Goal: Task Accomplishment & Management: Manage account settings

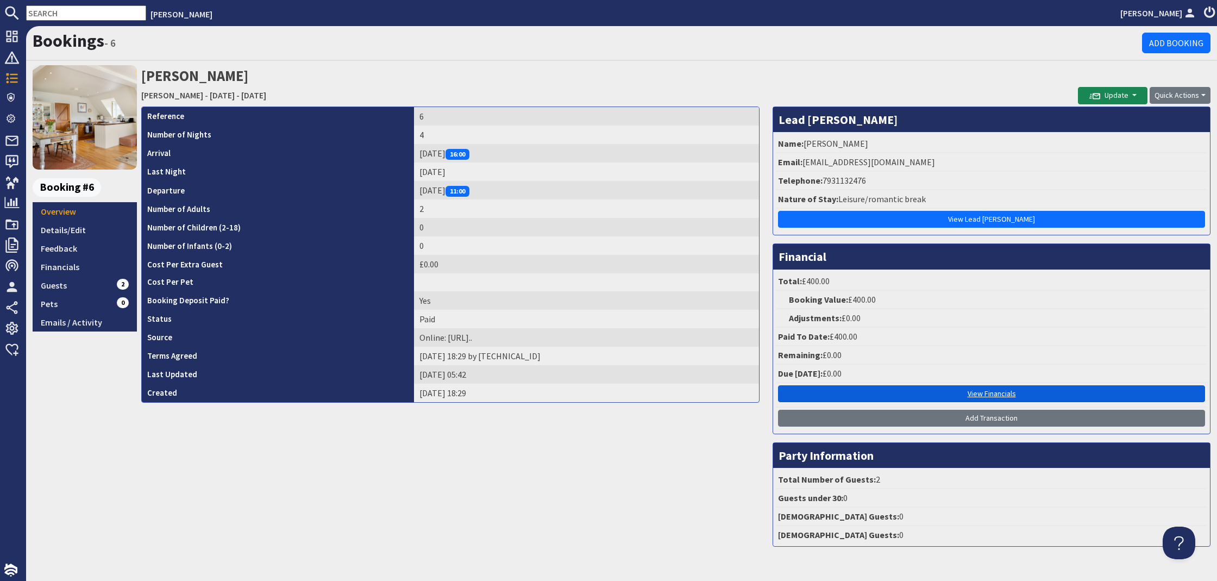
click at [1006, 394] on link "View Financials" at bounding box center [991, 393] width 427 height 17
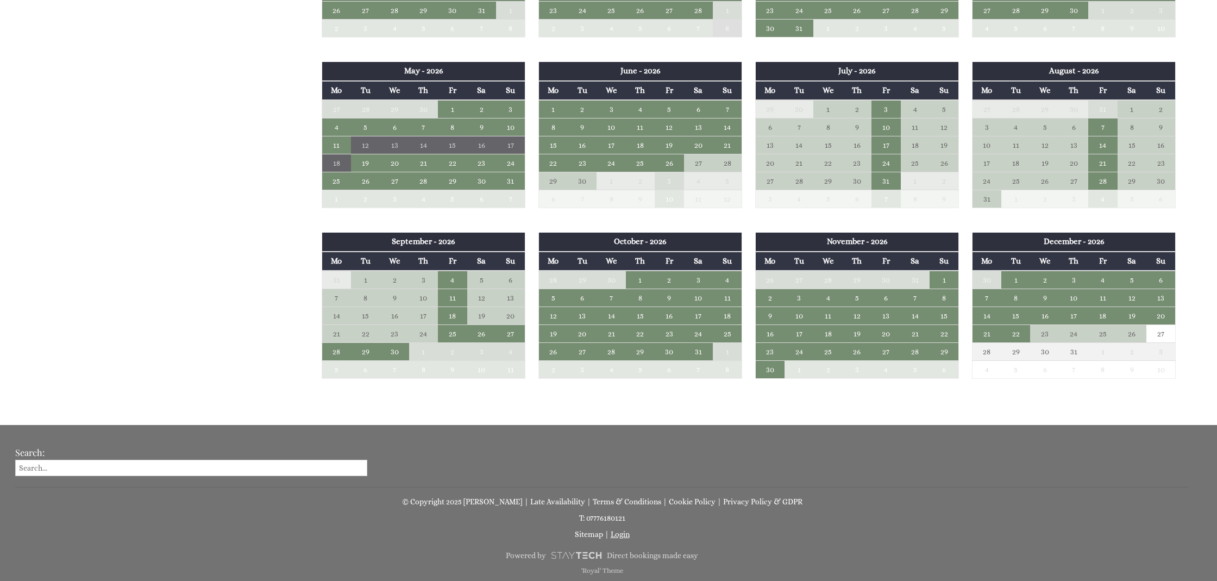
scroll to position [967, 0]
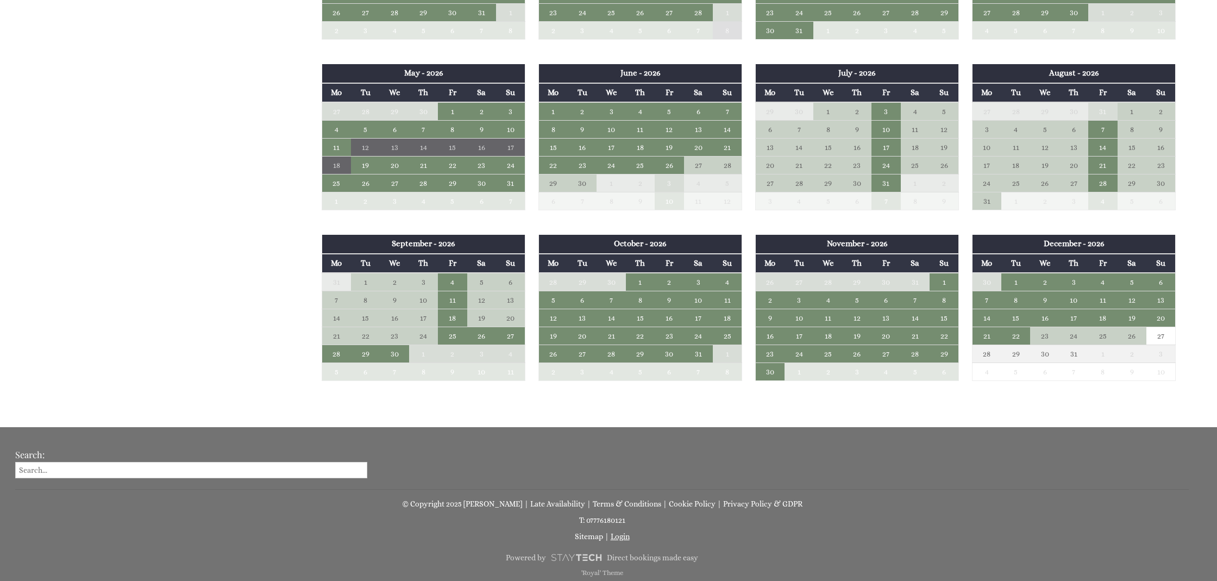
click at [618, 534] on link "Login" at bounding box center [620, 536] width 19 height 9
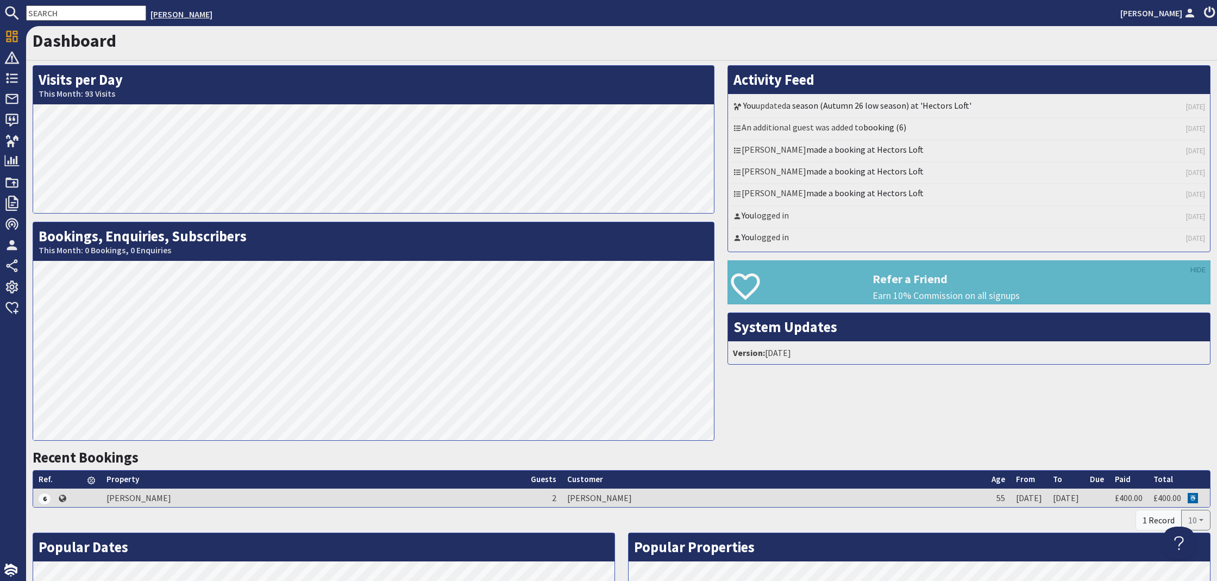
click at [162, 14] on link "[PERSON_NAME]" at bounding box center [181, 14] width 62 height 11
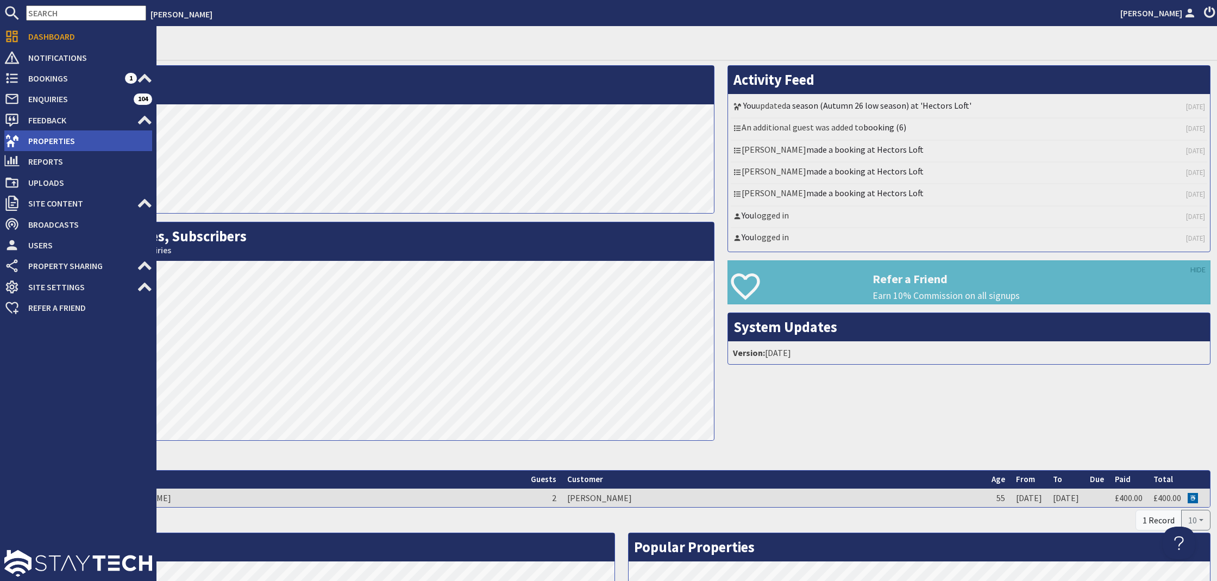
click at [48, 142] on span "Properties" at bounding box center [86, 140] width 133 height 17
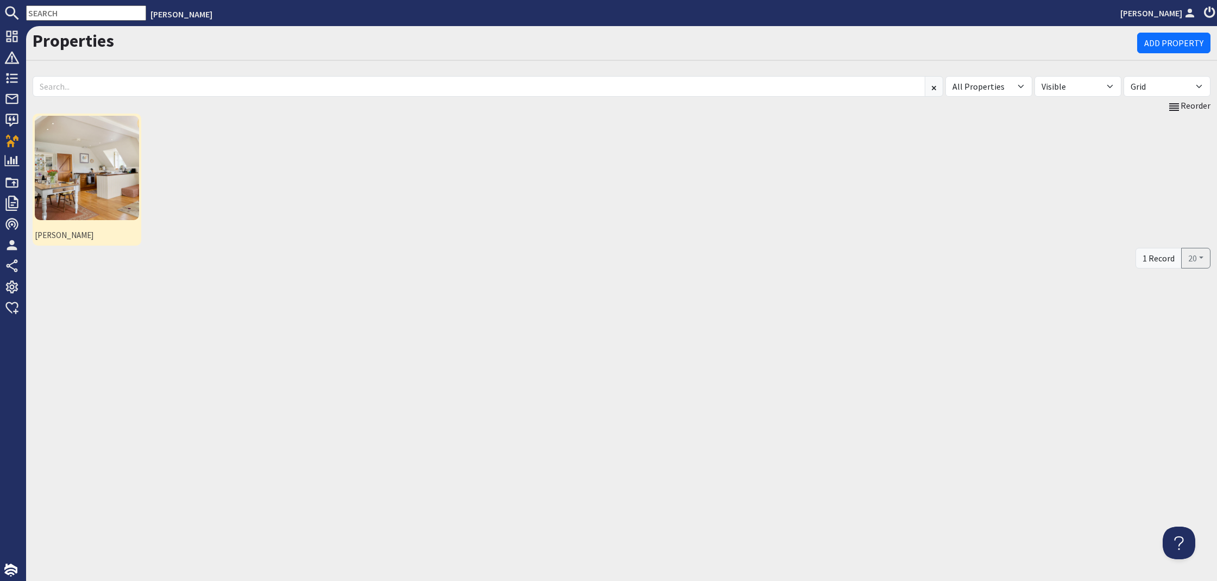
click at [108, 157] on img at bounding box center [87, 168] width 104 height 104
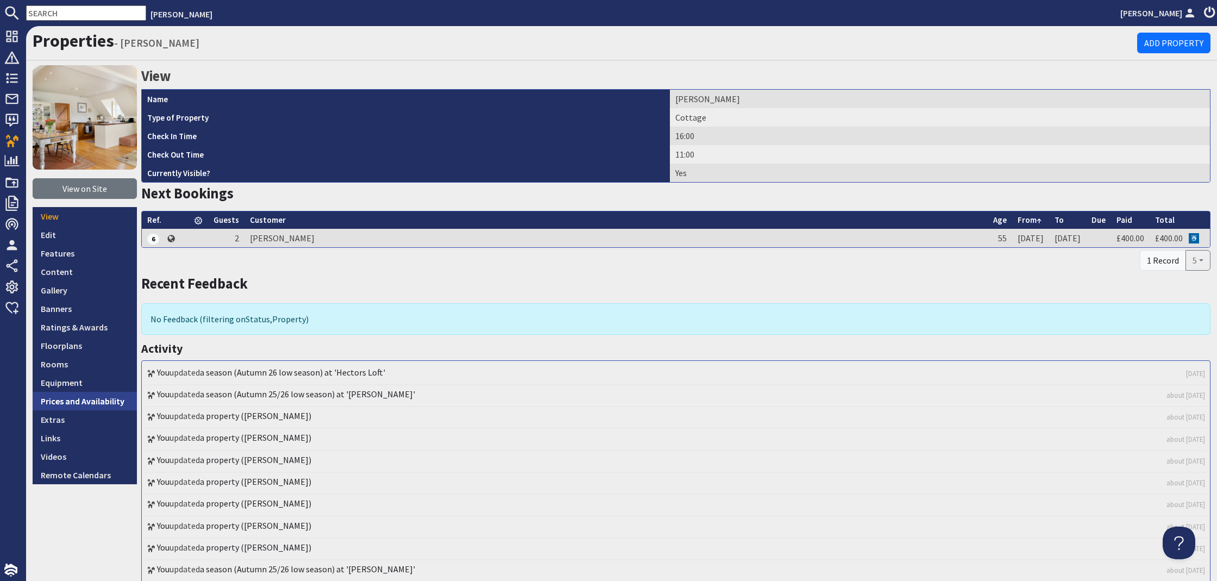
click at [82, 399] on link "Prices and Availability" at bounding box center [85, 401] width 104 height 18
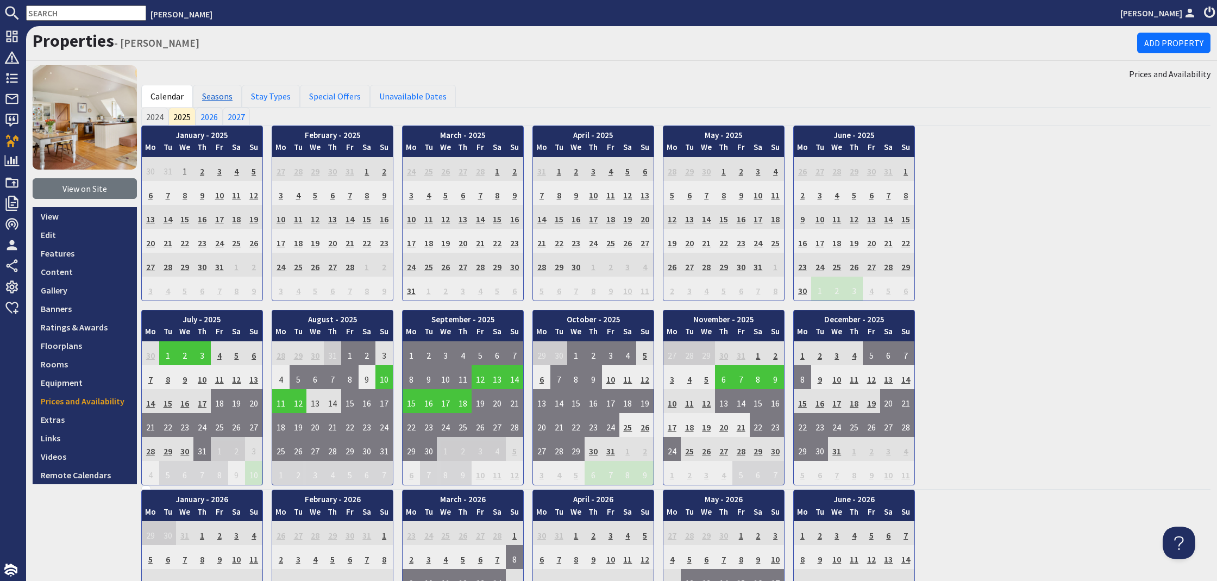
click at [224, 97] on link "Seasons" at bounding box center [217, 96] width 49 height 23
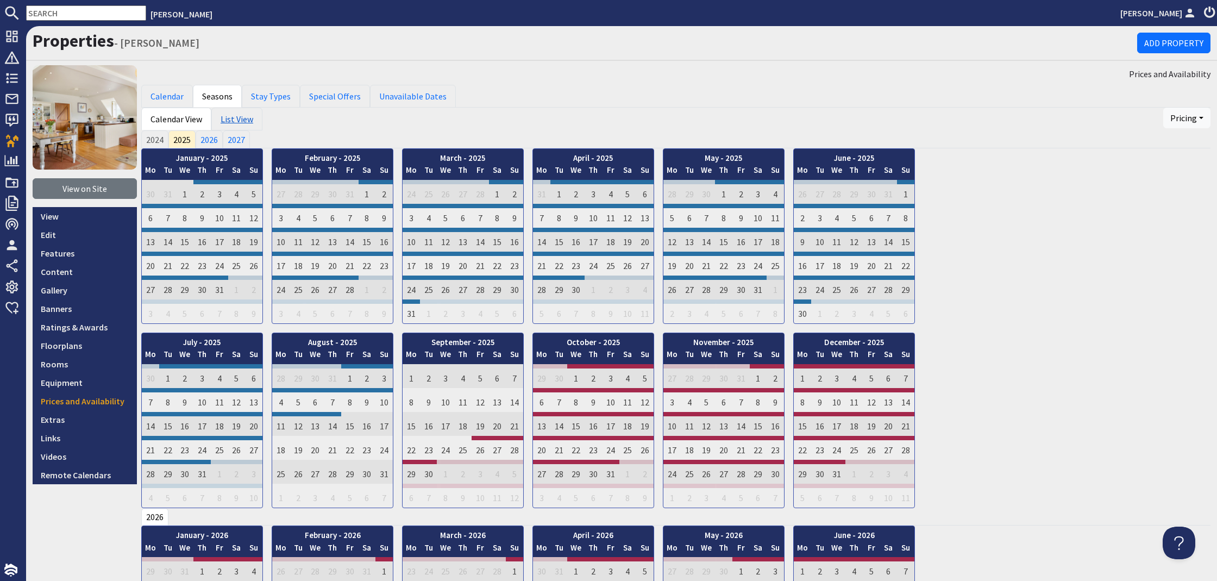
click at [231, 115] on link "List View" at bounding box center [236, 119] width 51 height 23
